Goal: Task Accomplishment & Management: Manage account settings

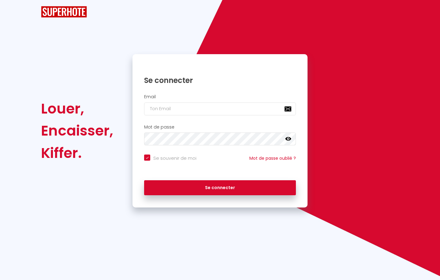
checkbox input "true"
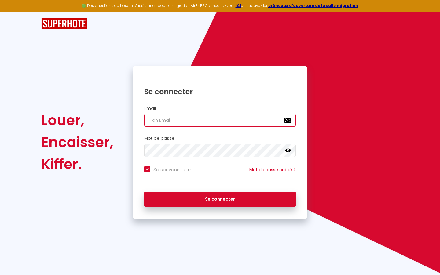
type input "l"
checkbox input "true"
type input "le"
checkbox input "true"
type input "les"
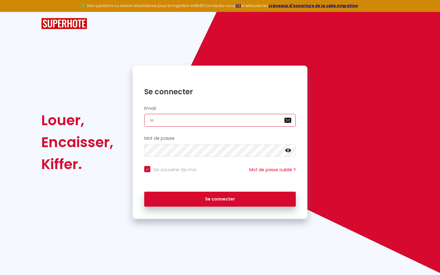
checkbox input "true"
type input "lesp"
checkbox input "true"
type input "lespa"
checkbox input "true"
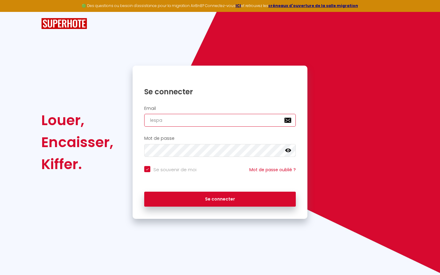
type input "lespac"
checkbox input "true"
type input "lespace"
checkbox input "true"
type input "lespaced"
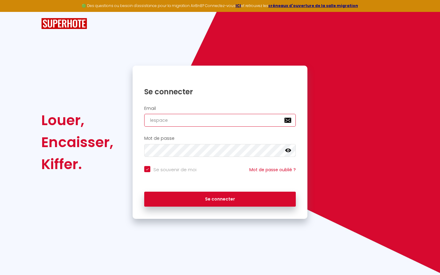
checkbox input "true"
type input "lespacede"
checkbox input "true"
type input "lespacedet"
checkbox input "true"
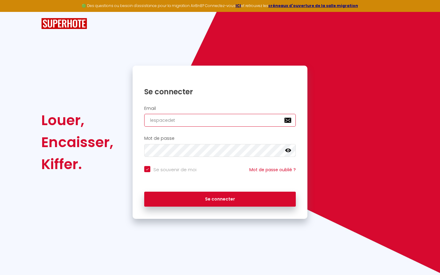
type input "lespacedete"
checkbox input "true"
type input "lespacedeten"
checkbox input "true"
type input "lespacedetent"
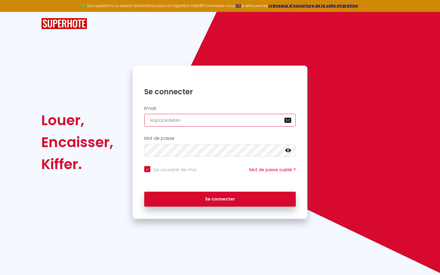
checkbox input "true"
type input "lespacedetente"
checkbox input "true"
type input "lespacedetente@"
checkbox input "true"
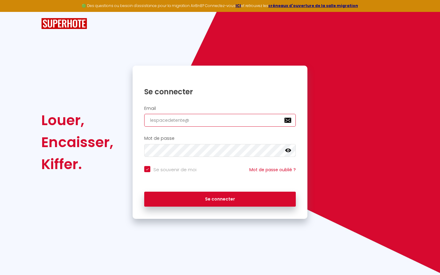
type input "lespacedetente@g"
checkbox input "true"
type input "lespacedetente@gm"
checkbox input "true"
type input "lespacedetente@gma"
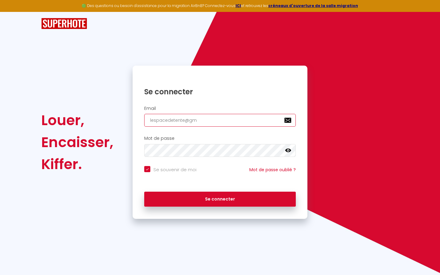
checkbox input "true"
type input "lespacedetente@gmai"
checkbox input "true"
type input "lespacedetente@gmail"
checkbox input "true"
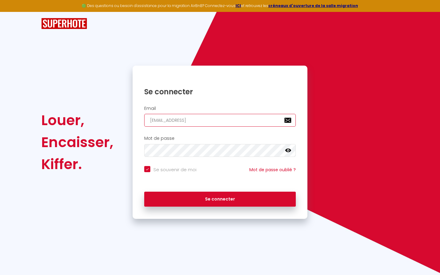
type input "lespacedetente@gmail."
checkbox input "true"
type input "lespacedetente@gmail.c"
checkbox input "true"
type input "lespacedetente@gmail.co"
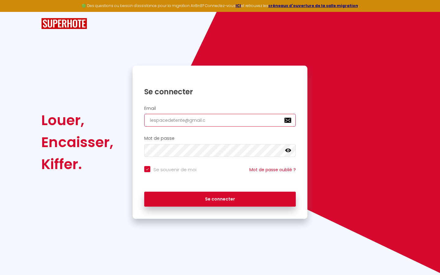
checkbox input "true"
type input "[EMAIL_ADDRESS][DOMAIN_NAME]"
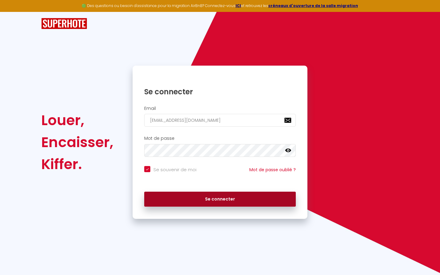
checkbox input "true"
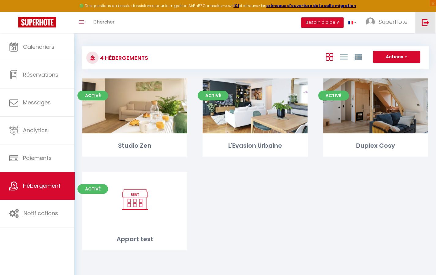
click at [427, 23] on img at bounding box center [425, 23] width 8 height 8
click at [426, 22] on img at bounding box center [425, 23] width 8 height 8
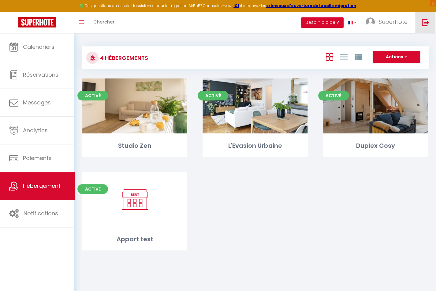
click at [426, 21] on img at bounding box center [425, 23] width 8 height 8
click at [279, 217] on div "Activé Editer Studio Zen Activé Editer L'Evasion Urbaine Activé Editer Duplex C…" at bounding box center [255, 172] width 361 height 187
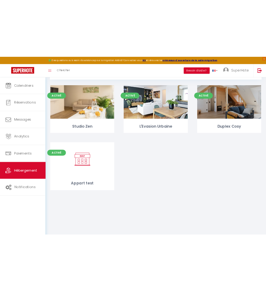
scroll to position [33, 0]
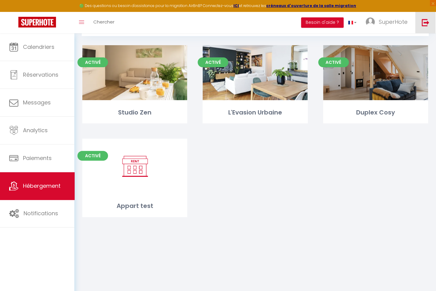
click at [422, 21] on img at bounding box center [425, 23] width 8 height 8
drag, startPoint x: 422, startPoint y: 21, endPoint x: 320, endPoint y: 182, distance: 190.2
click at [320, 182] on div "Activé Editer Studio Zen Activé Editer L'Evasion Urbaine Activé Editer Duplex C…" at bounding box center [255, 138] width 361 height 187
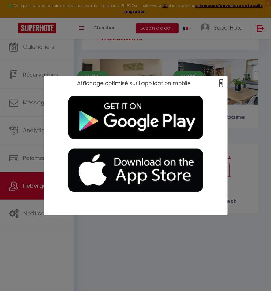
click at [221, 83] on span "×" at bounding box center [220, 83] width 3 height 8
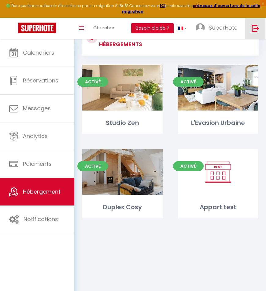
drag, startPoint x: 270, startPoint y: 57, endPoint x: 256, endPoint y: 27, distance: 33.2
click at [256, 27] on img at bounding box center [256, 28] width 8 height 8
click at [254, 30] on img at bounding box center [256, 28] width 8 height 8
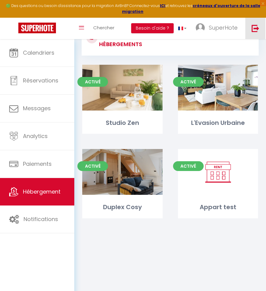
click at [254, 30] on img at bounding box center [256, 28] width 8 height 8
click at [257, 27] on img at bounding box center [256, 28] width 8 height 8
click at [255, 28] on img at bounding box center [256, 28] width 8 height 8
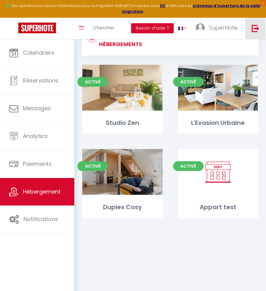
click at [255, 28] on img at bounding box center [256, 28] width 8 height 8
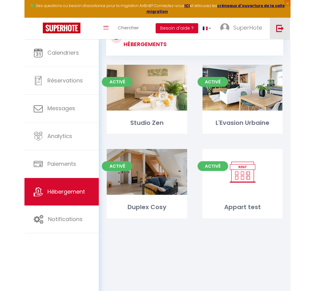
scroll to position [28, 0]
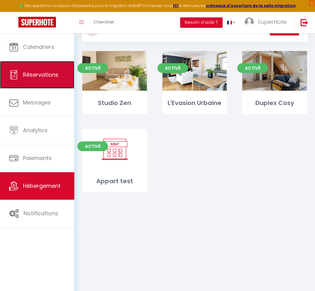
click at [39, 85] on link "Réservations" at bounding box center [37, 75] width 74 height 28
select select "not_cancelled"
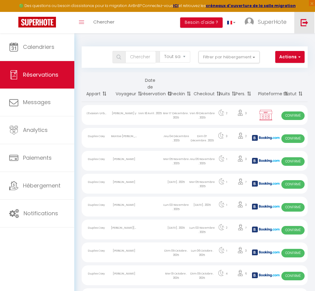
click at [304, 24] on img at bounding box center [305, 23] width 8 height 8
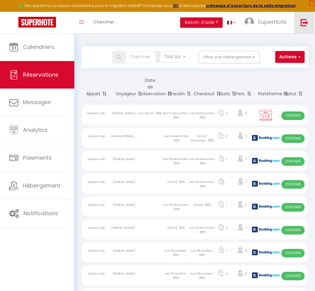
click at [304, 24] on img at bounding box center [305, 23] width 8 height 8
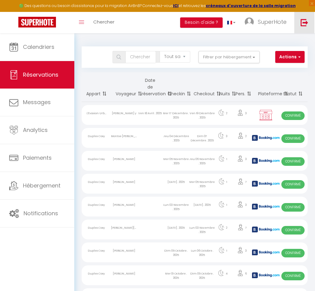
click at [306, 24] on img at bounding box center [305, 23] width 8 height 8
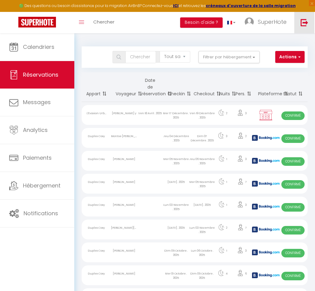
click at [306, 24] on img at bounding box center [305, 23] width 8 height 8
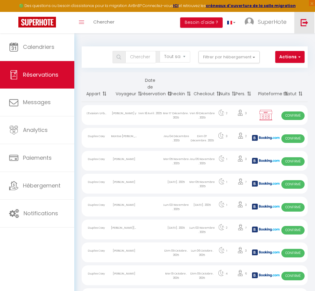
click at [306, 24] on img at bounding box center [305, 23] width 8 height 8
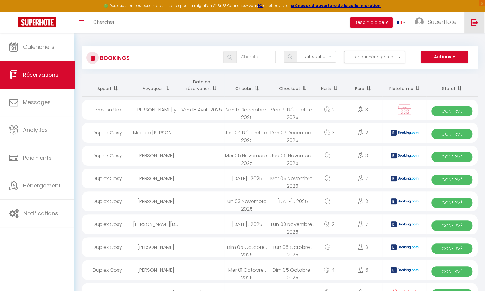
click at [439, 24] on img at bounding box center [474, 23] width 8 height 8
click at [439, 25] on img at bounding box center [474, 23] width 8 height 8
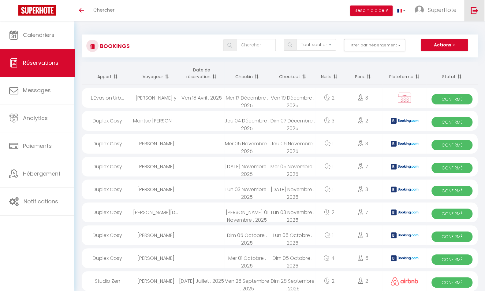
click at [474, 9] on img at bounding box center [474, 11] width 8 height 8
